Goal: Task Accomplishment & Management: Manage account settings

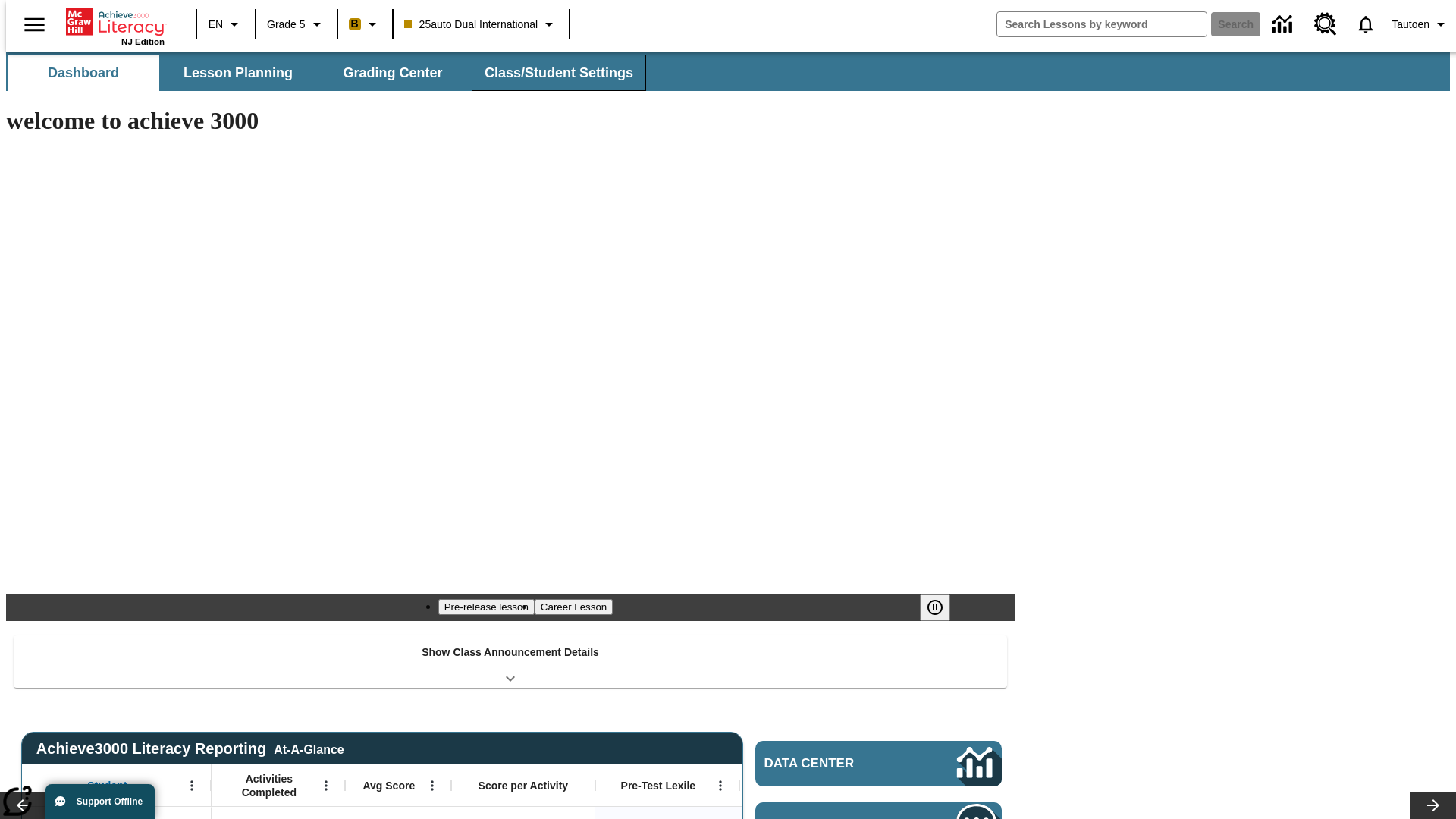
click at [551, 73] on span "Class/Student Settings" at bounding box center [559, 72] width 149 height 17
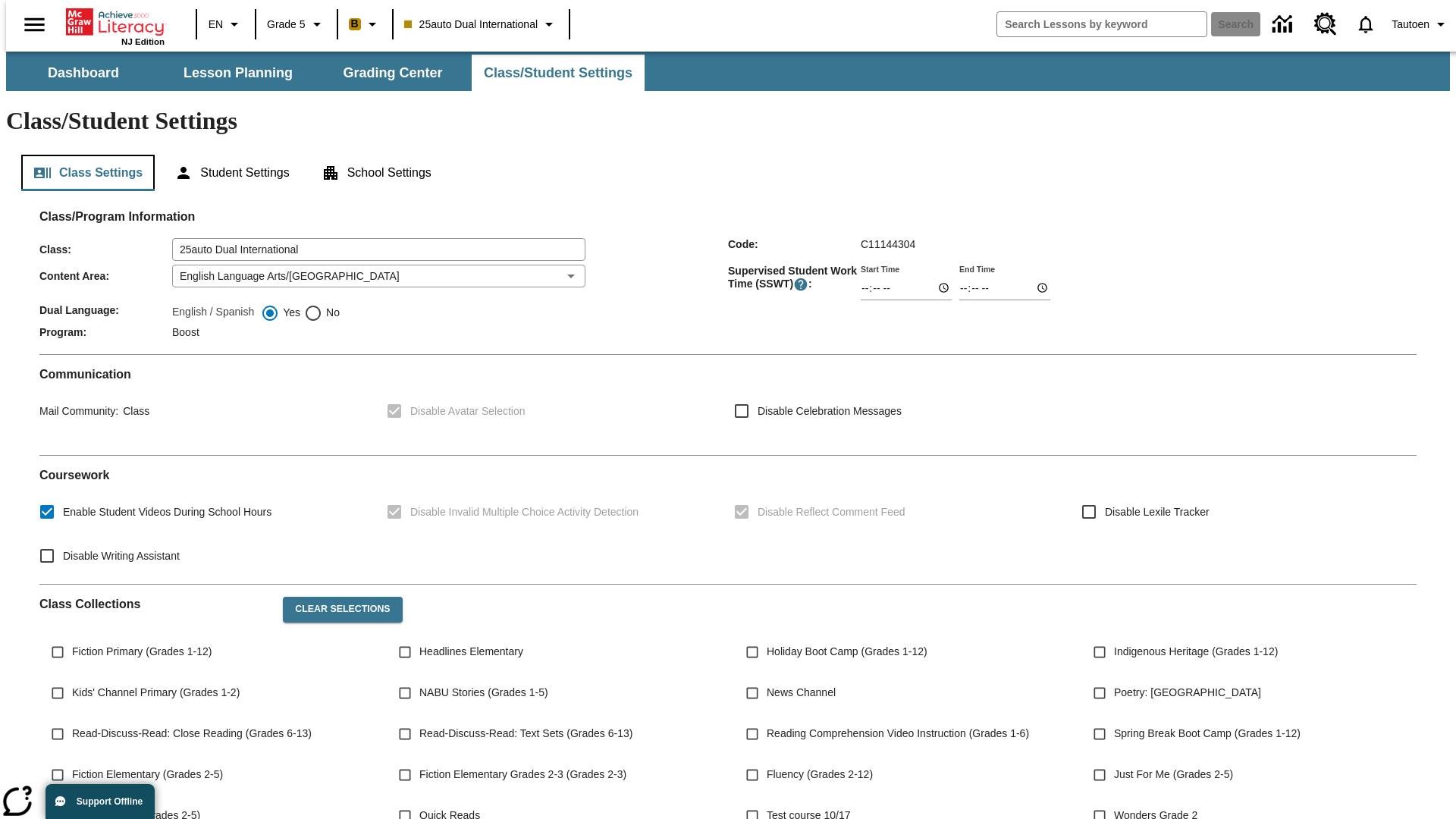
click at [82, 154] on button "Class Settings" at bounding box center [88, 173] width 134 height 37
click at [229, 154] on button "Student Settings" at bounding box center [231, 173] width 139 height 37
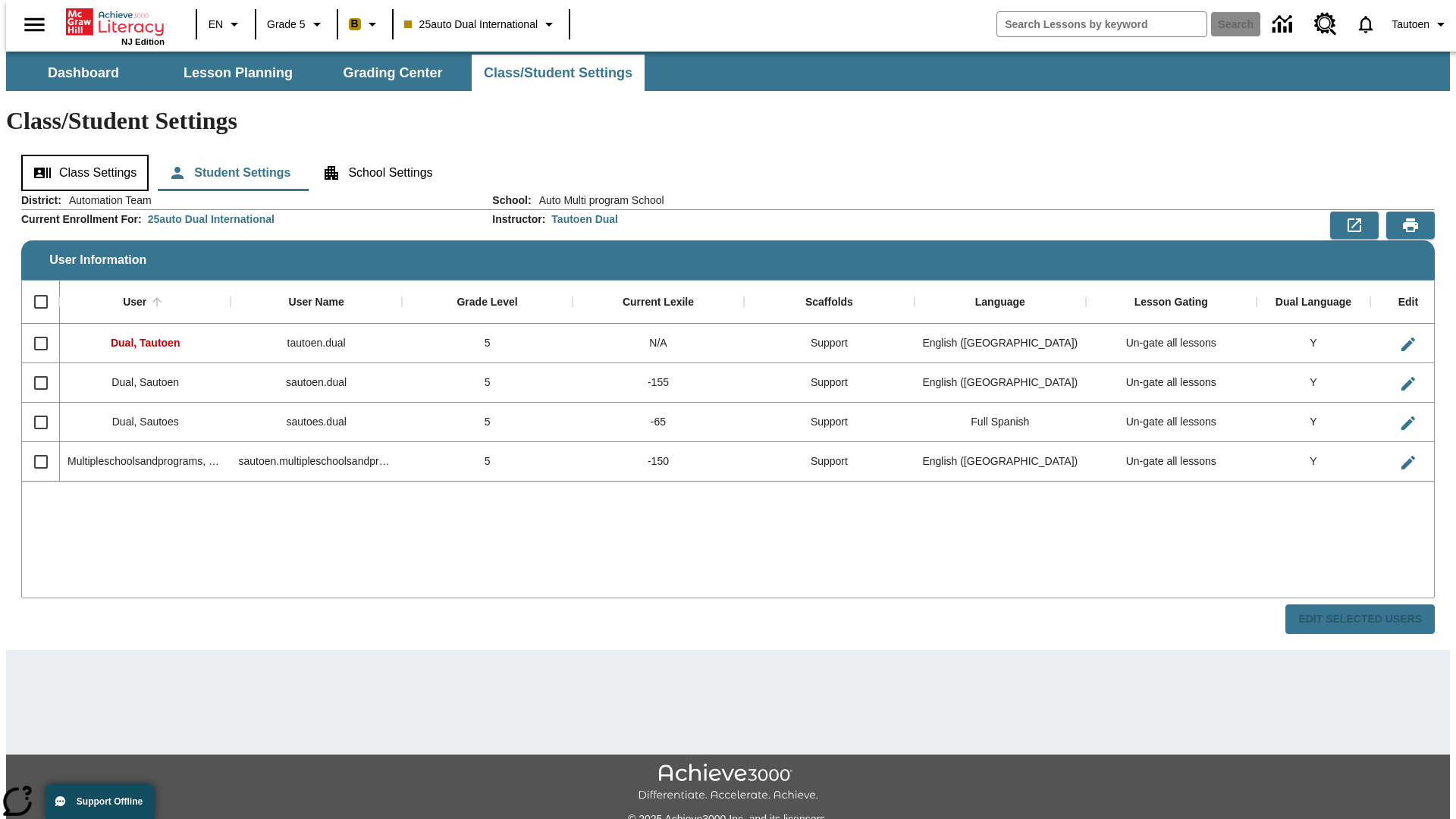
click at [80, 154] on button "Class Settings" at bounding box center [84, 173] width 127 height 37
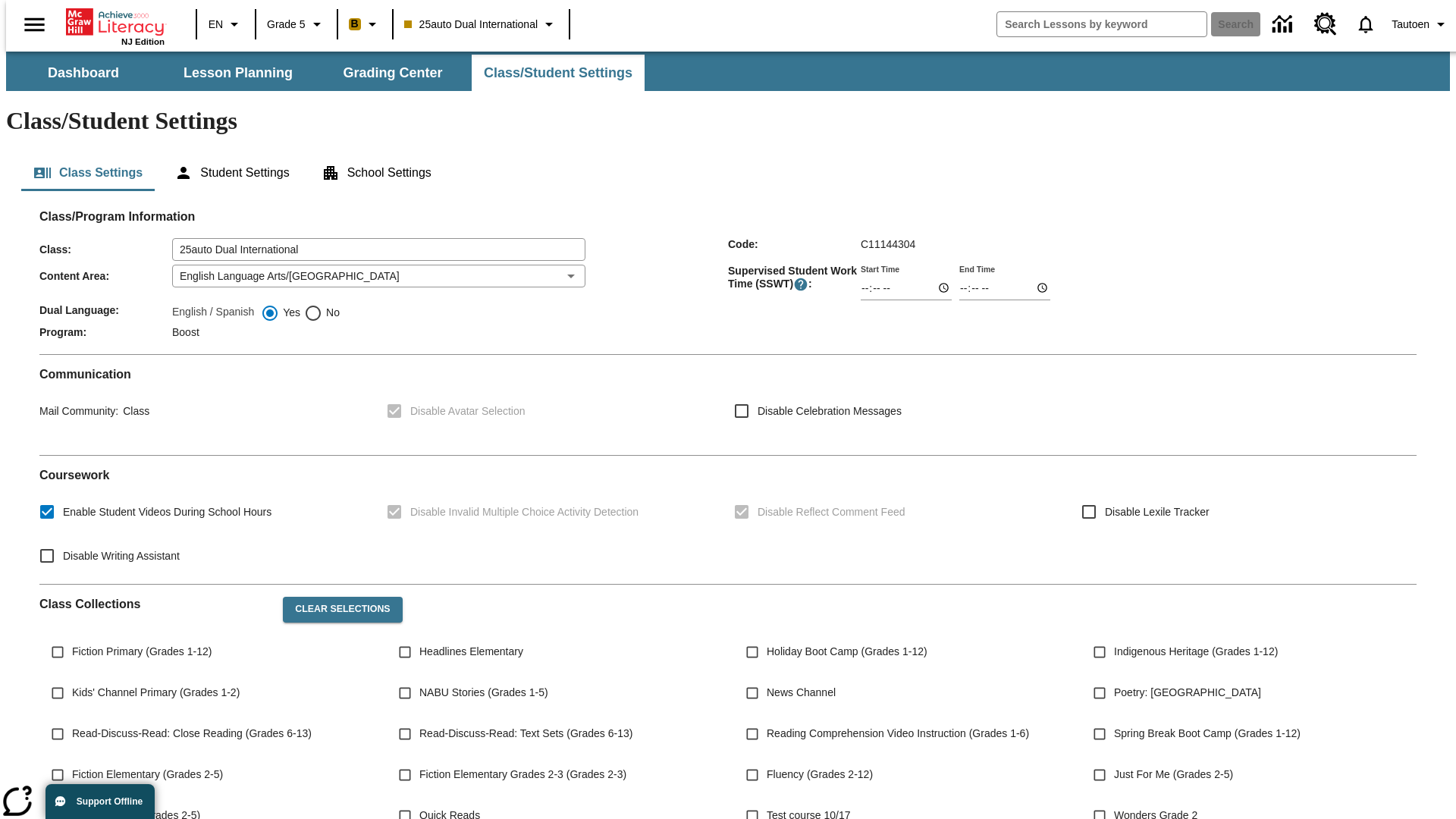
click at [322, 304] on span "No" at bounding box center [330, 312] width 17 height 16
click at [322, 304] on input "No" at bounding box center [314, 314] width 18 height 18
radio input "true"
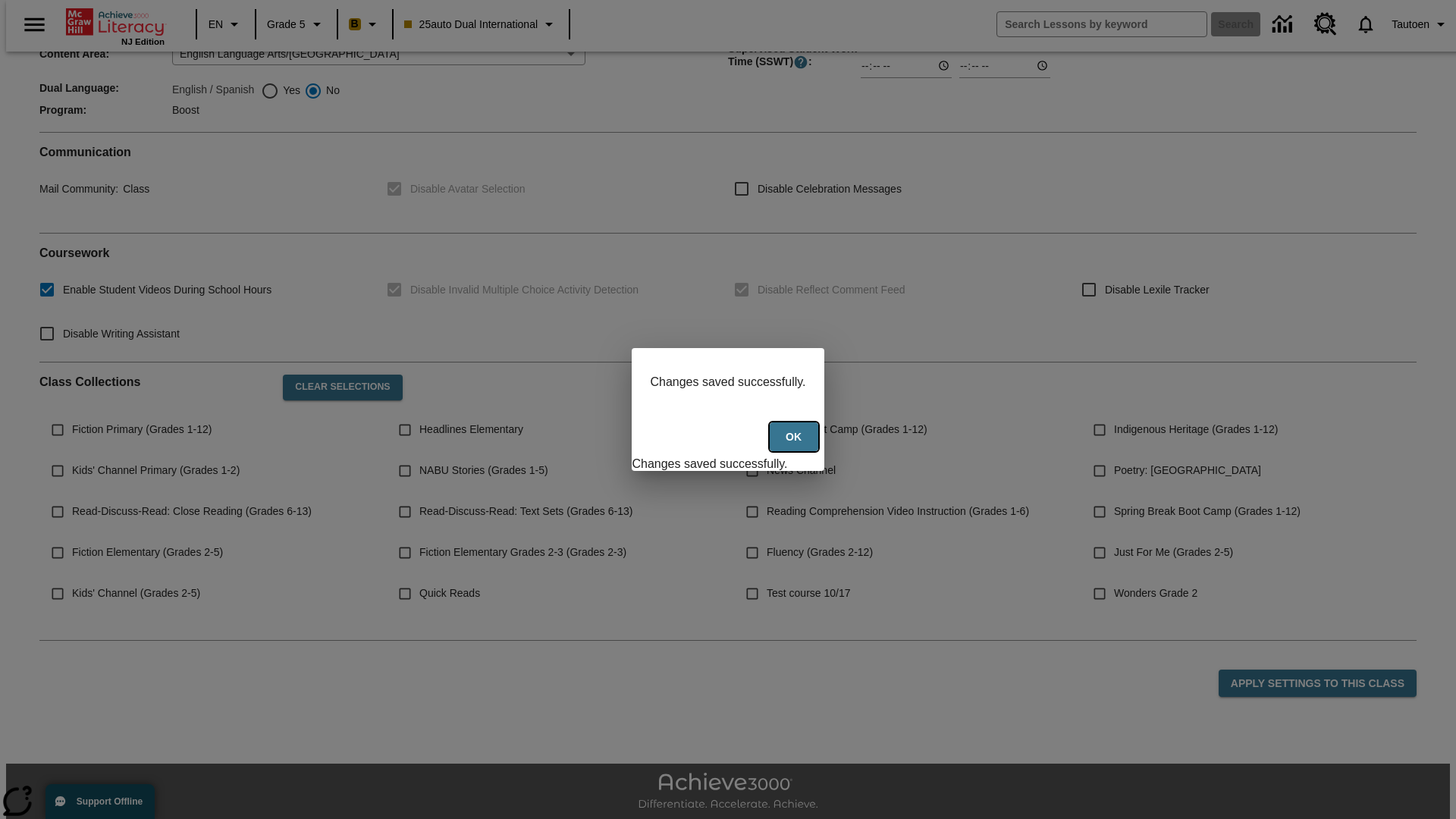
click at [796, 445] on button "Ok" at bounding box center [794, 437] width 48 height 29
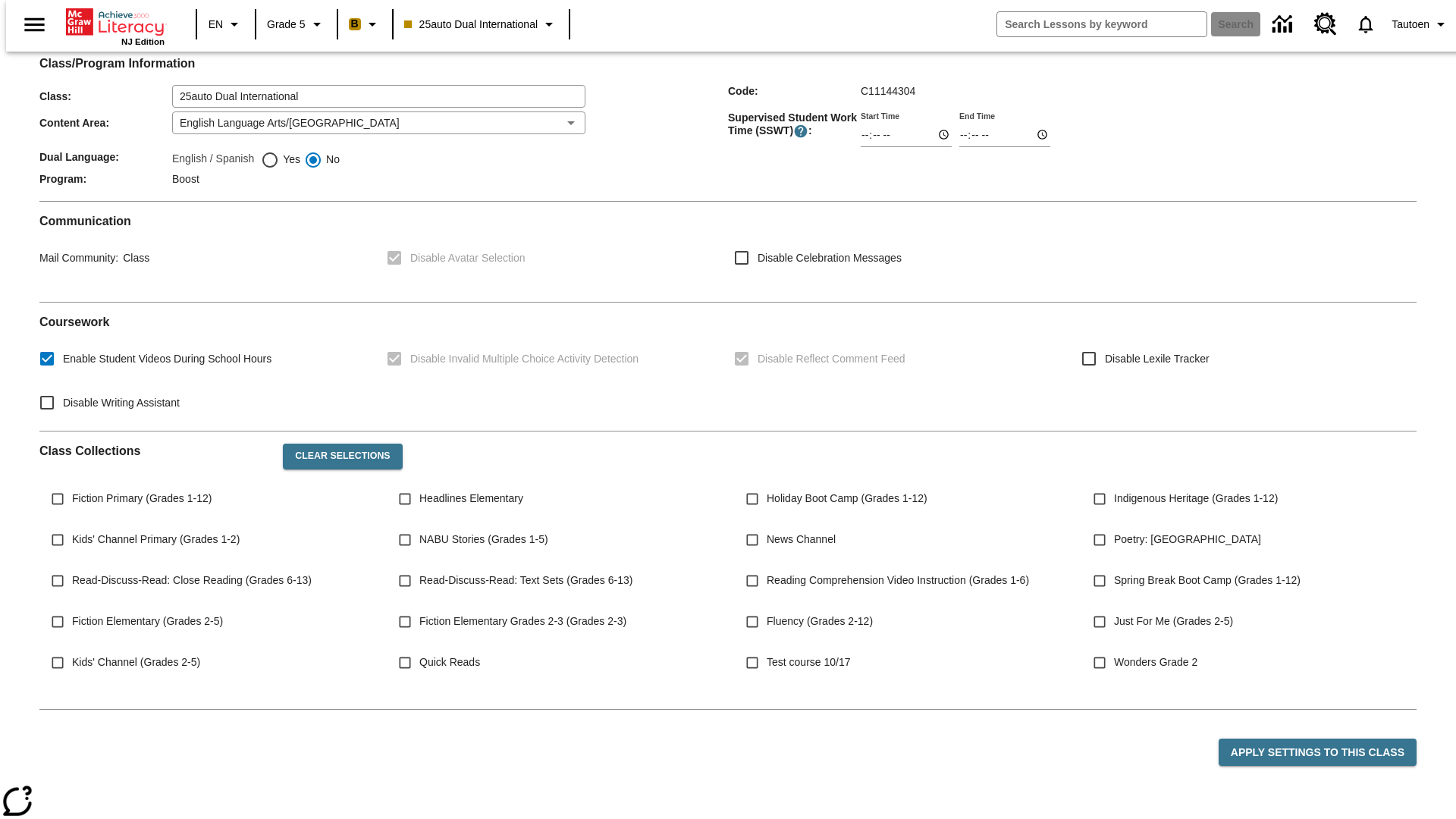
click at [229, 37] on button "Student Settings" at bounding box center [231, 20] width 139 height 37
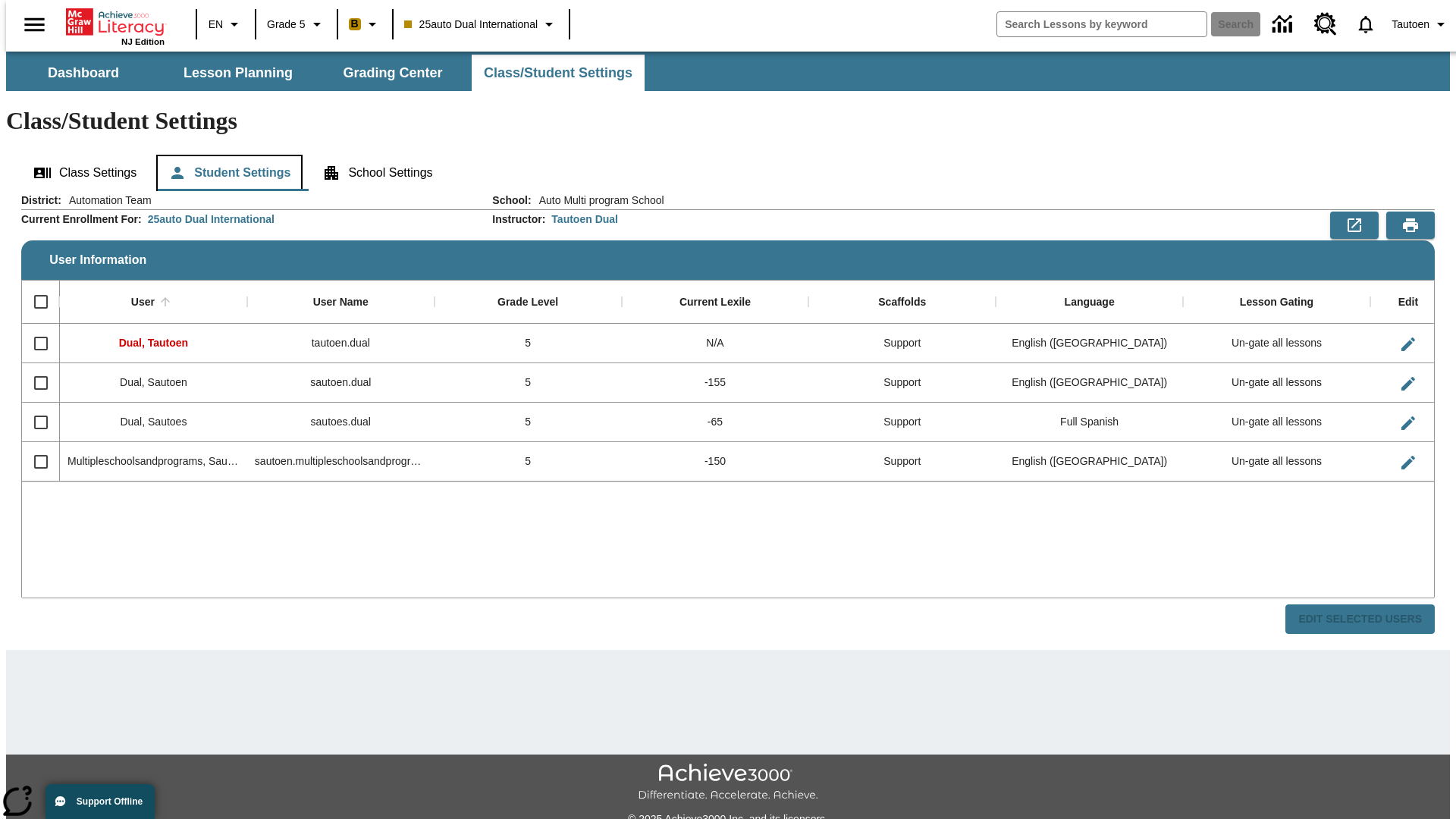
scroll to position [33, 0]
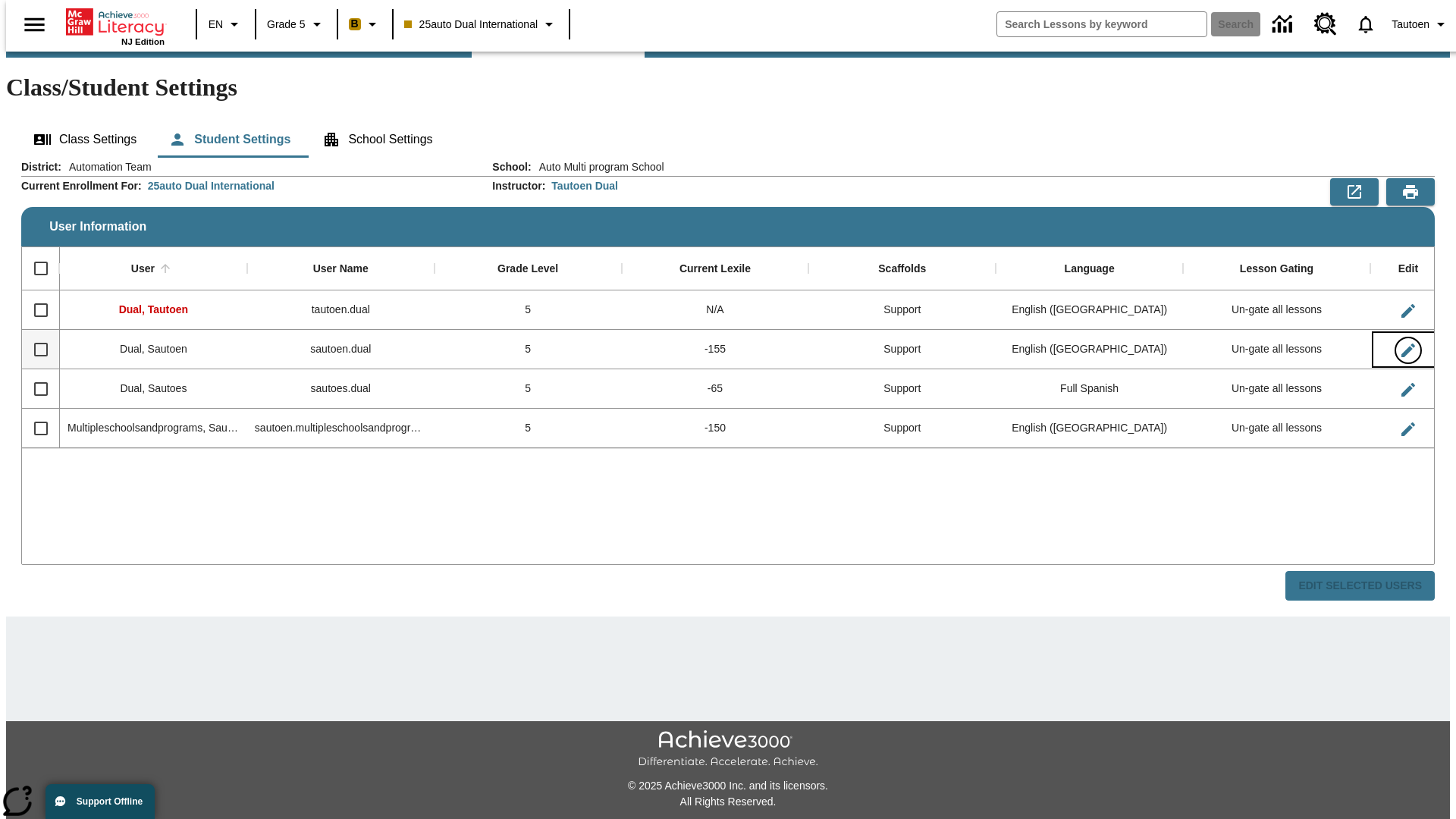
click at [1401, 344] on icon "Edit User" at bounding box center [1408, 350] width 14 height 14
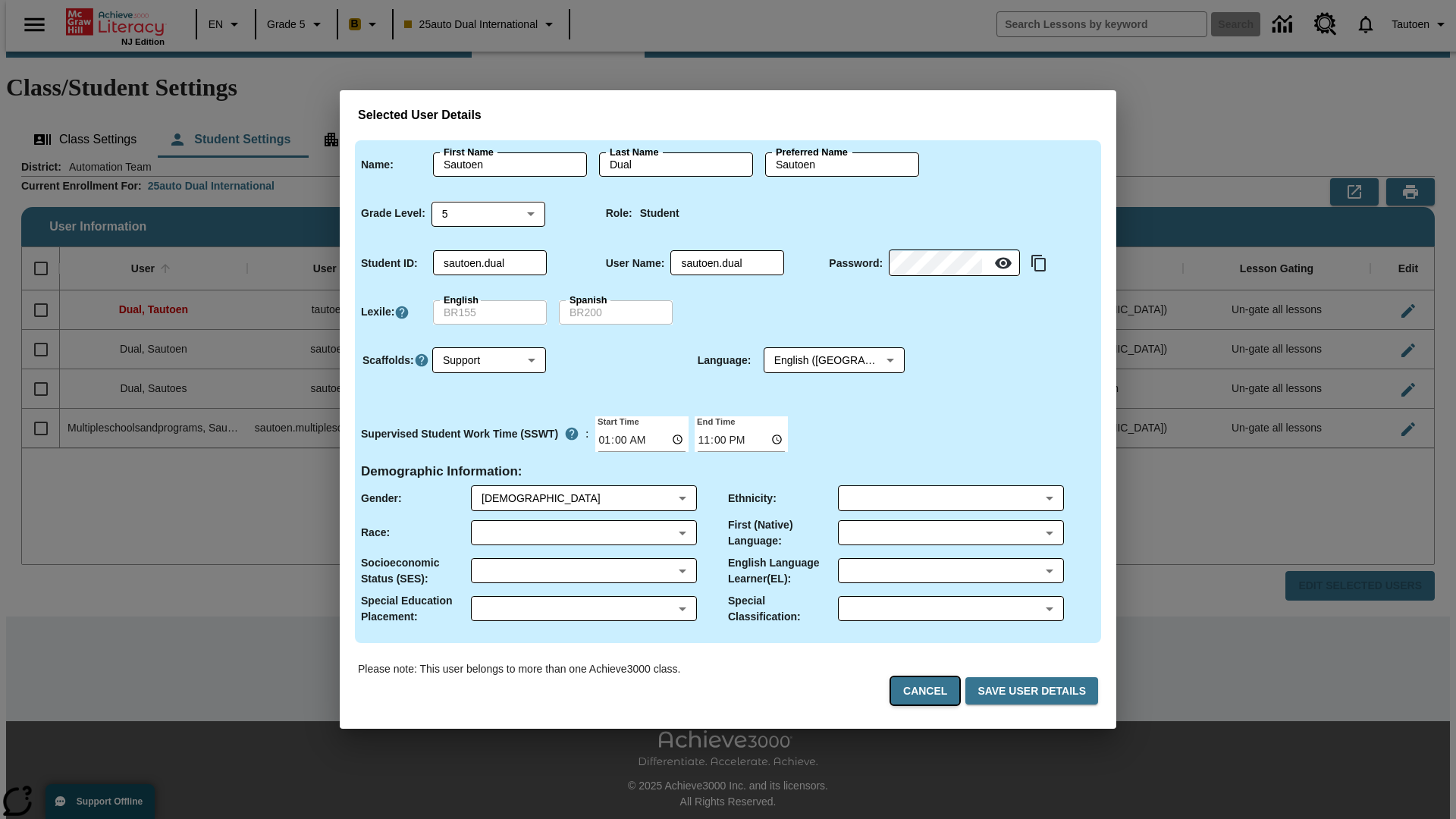
click at [931, 690] on button "Cancel" at bounding box center [925, 691] width 69 height 28
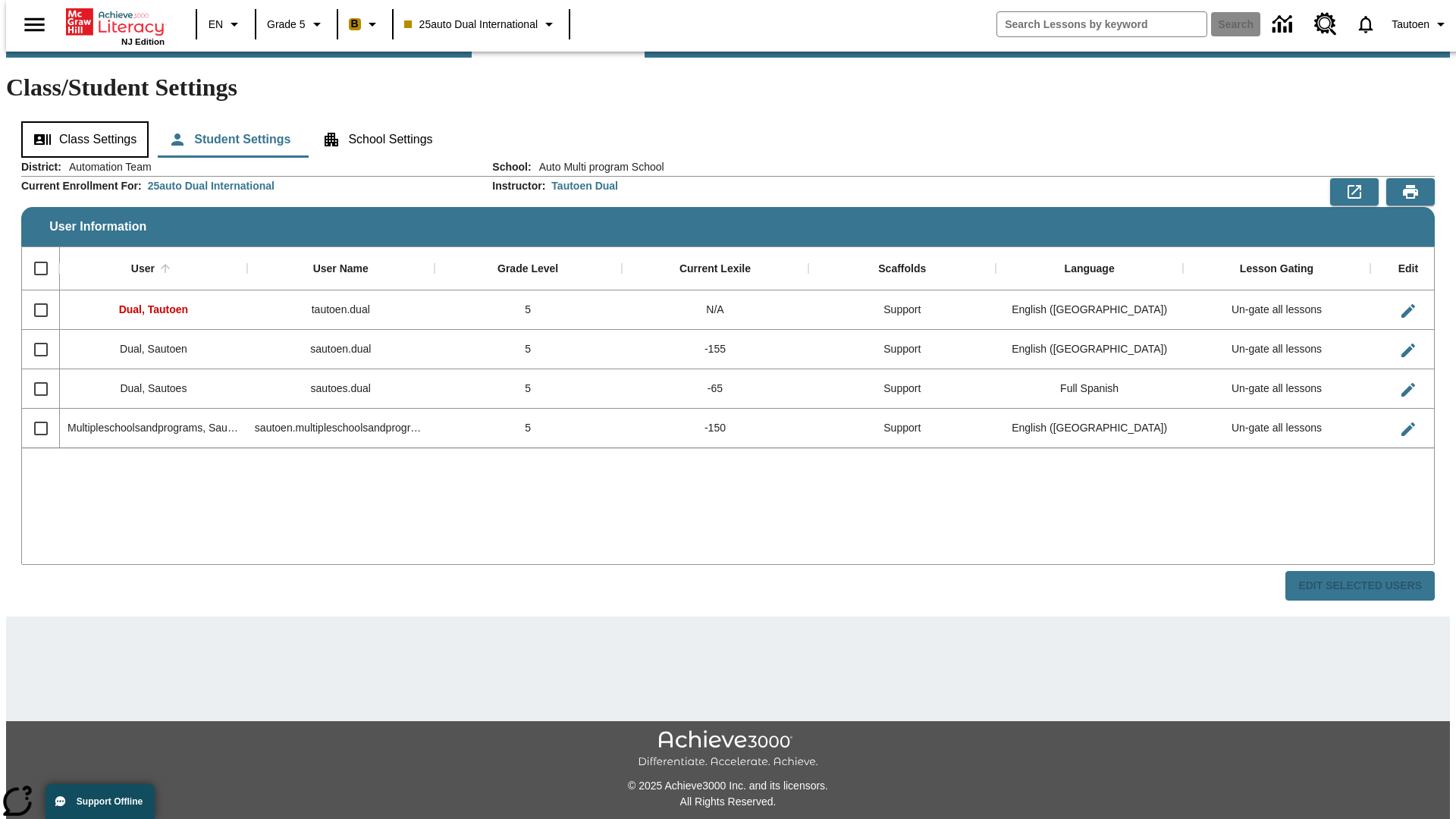
click at [80, 122] on button "Class Settings" at bounding box center [84, 140] width 127 height 37
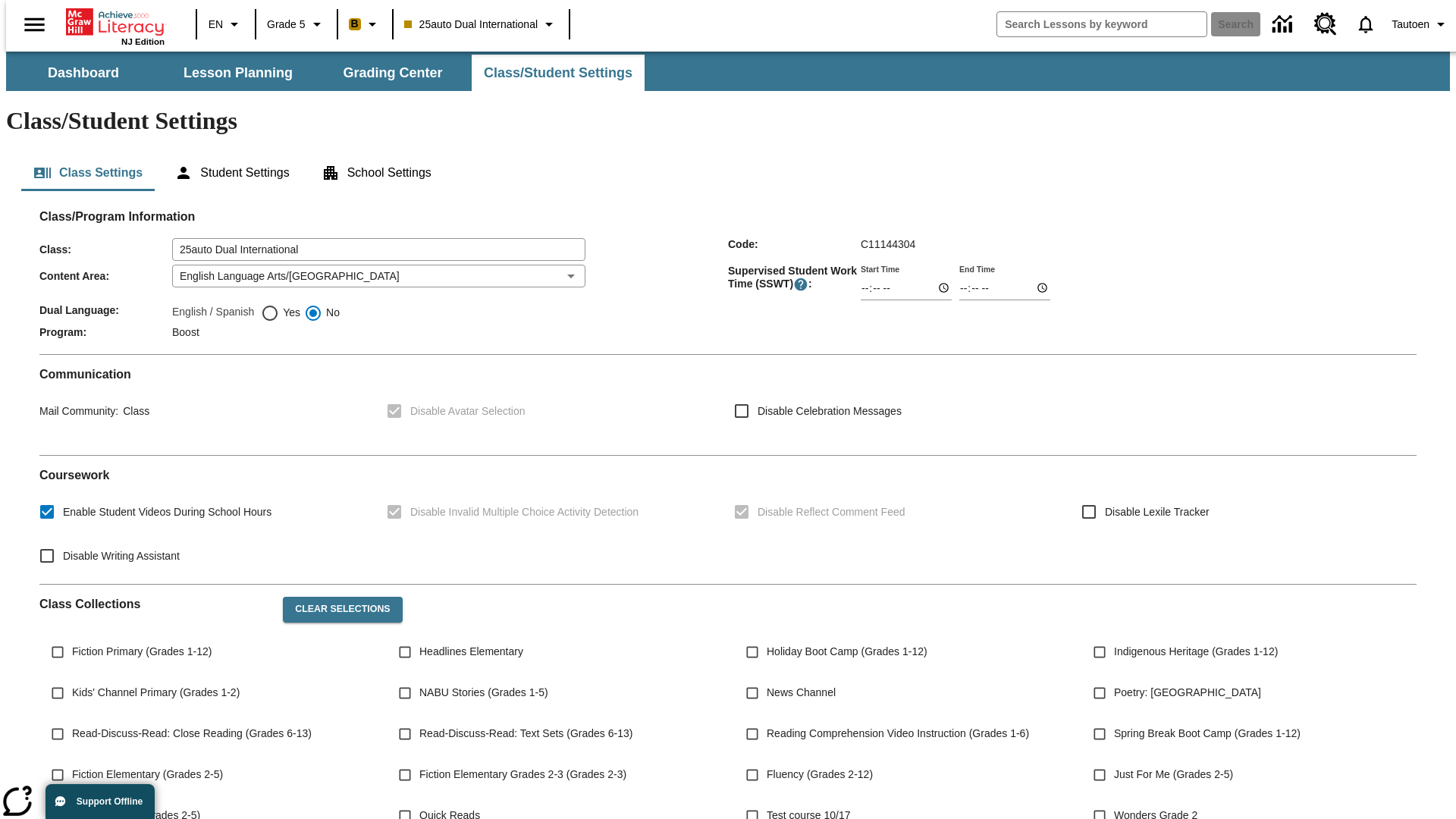
click at [281, 304] on span "Yes" at bounding box center [289, 312] width 21 height 16
click at [279, 304] on input "Yes" at bounding box center [270, 314] width 18 height 18
radio input "true"
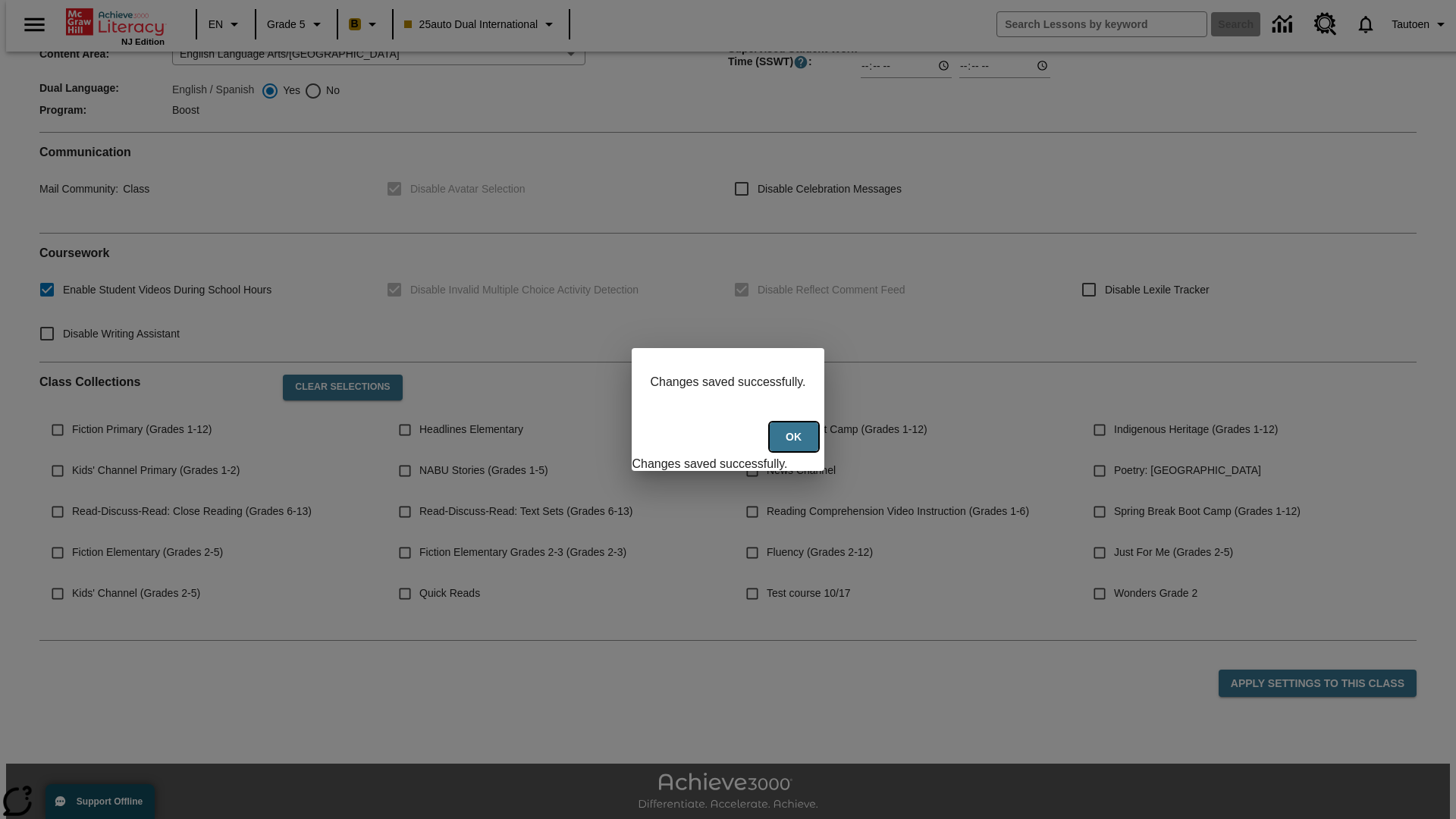
click at [796, 445] on button "Ok" at bounding box center [794, 437] width 48 height 29
